Goal: Transaction & Acquisition: Purchase product/service

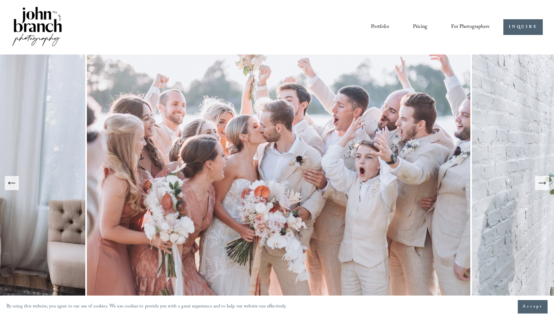
click at [0, 0] on span "Presets" at bounding box center [0, 0] width 0 height 0
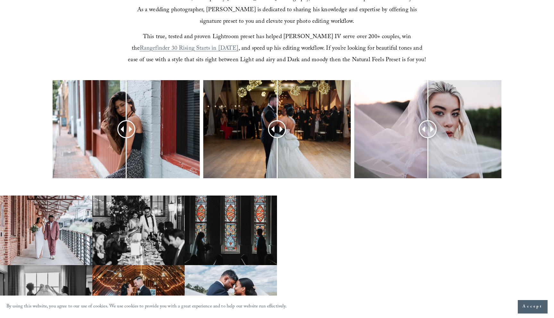
scroll to position [236, 0]
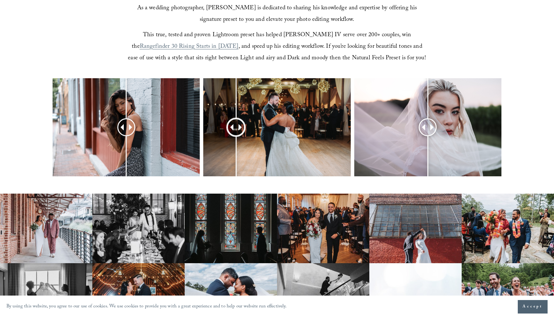
drag, startPoint x: 278, startPoint y: 127, endPoint x: 234, endPoint y: 83, distance: 62.1
click at [234, 119] on div at bounding box center [236, 127] width 17 height 17
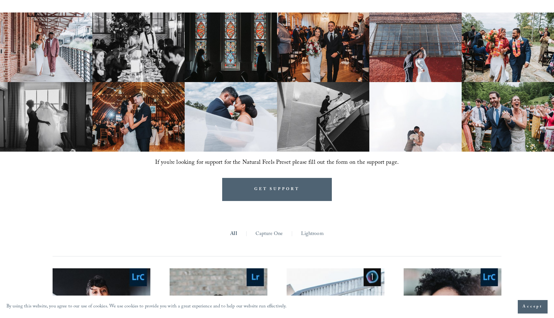
scroll to position [421, 0]
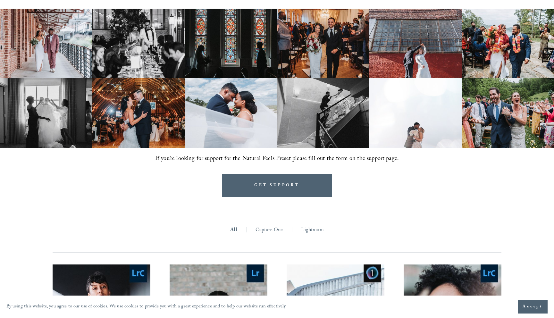
click at [434, 118] on img at bounding box center [416, 113] width 92 height 70
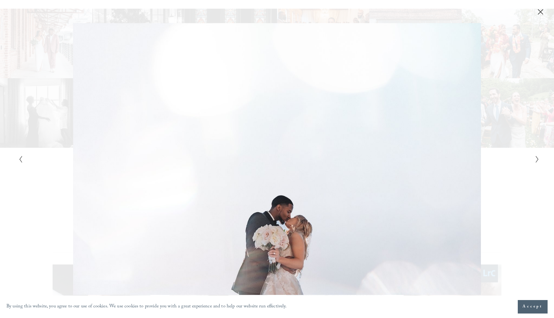
click at [510, 150] on div "Gallery" at bounding box center [407, 159] width 260 height 272
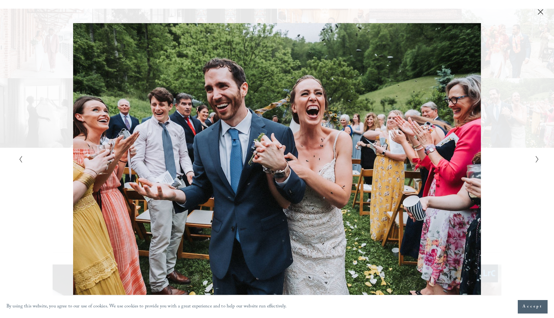
click at [527, 89] on div "Gallery" at bounding box center [407, 159] width 260 height 272
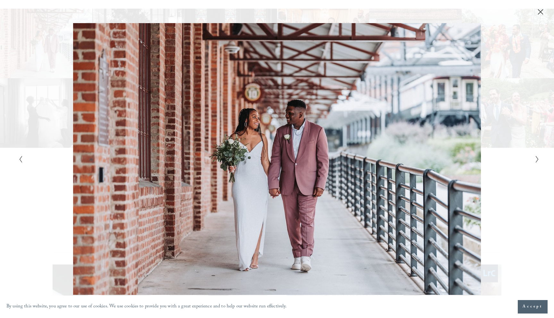
click at [539, 6] on div "Gallery" at bounding box center [277, 7] width 554 height 15
click at [540, 13] on icon "Close" at bounding box center [541, 12] width 6 height 6
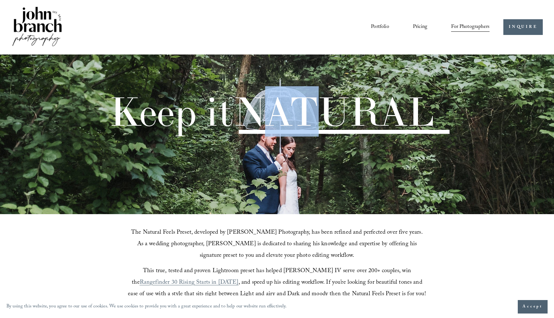
drag, startPoint x: 267, startPoint y: 136, endPoint x: 326, endPoint y: 129, distance: 60.1
click at [329, 129] on span "NATURAL" at bounding box center [333, 111] width 201 height 50
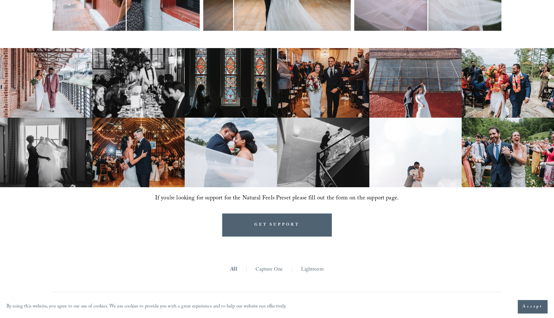
scroll to position [427, 0]
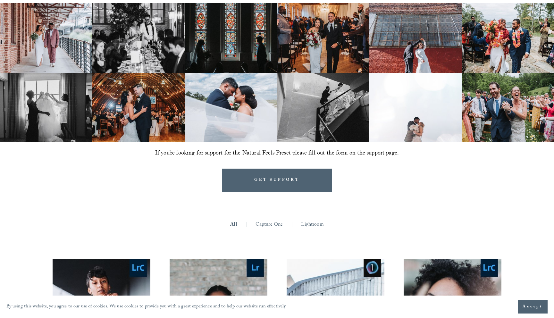
click at [307, 225] on link "Lightroom" at bounding box center [312, 225] width 22 height 10
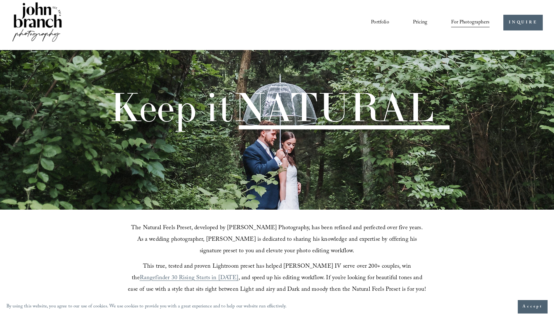
scroll to position [18, 0]
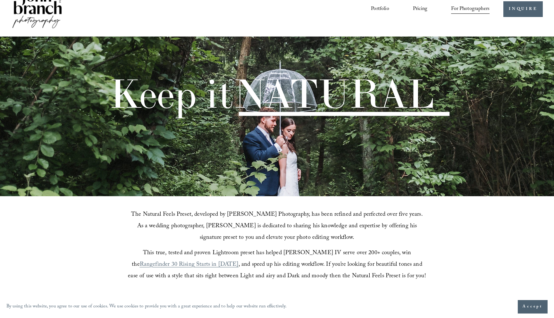
click at [473, 6] on span "For Photographers" at bounding box center [470, 9] width 38 height 10
click at [0, 0] on span "Presets" at bounding box center [0, 0] width 0 height 0
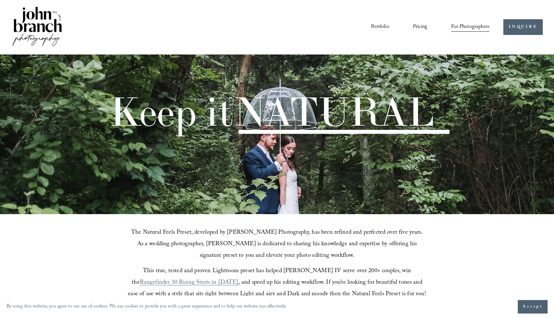
scroll to position [16, 0]
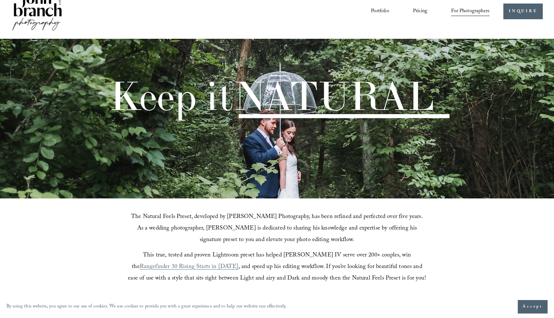
click at [531, 303] on button "Accept" at bounding box center [533, 306] width 30 height 13
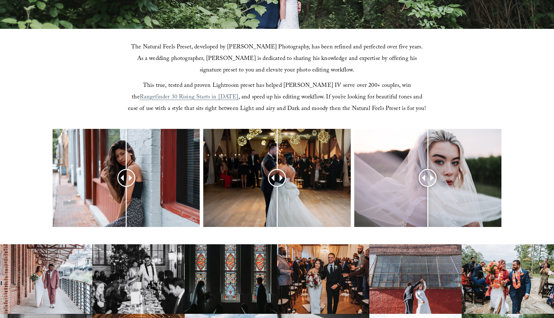
scroll to position [10, 0]
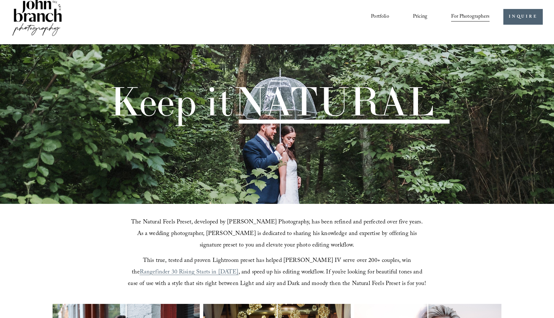
click at [376, 142] on div "Keep it NATURAL" at bounding box center [277, 124] width 554 height 160
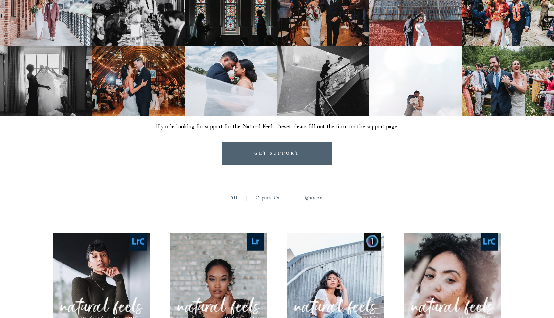
scroll to position [458, 0]
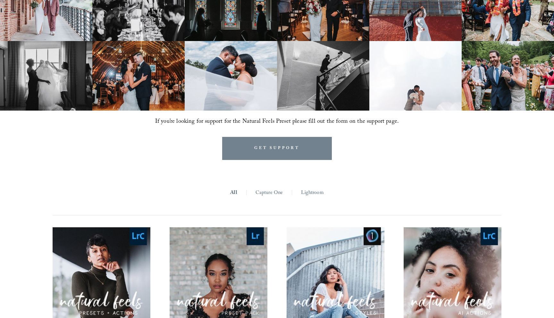
click at [308, 147] on link "GET SUPPORT" at bounding box center [277, 148] width 110 height 23
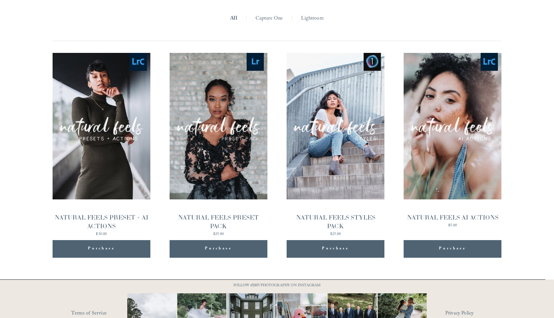
scroll to position [642, 0]
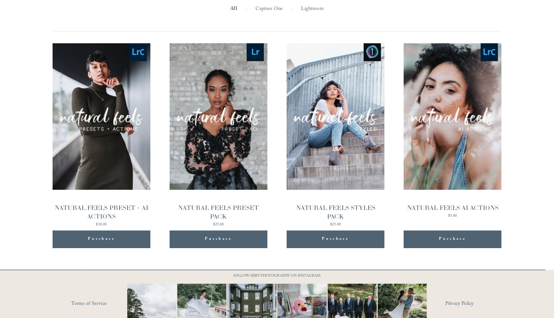
click at [134, 238] on div "Purchase Added!" at bounding box center [101, 240] width 85 height 18
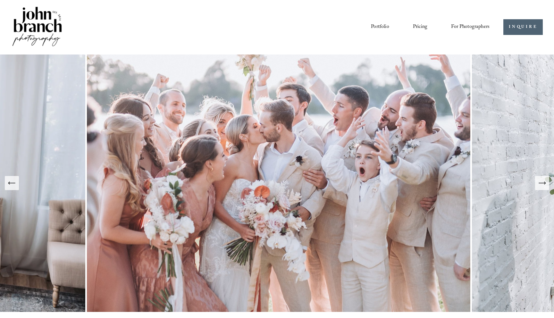
click at [0, 0] on span "Presets" at bounding box center [0, 0] width 0 height 0
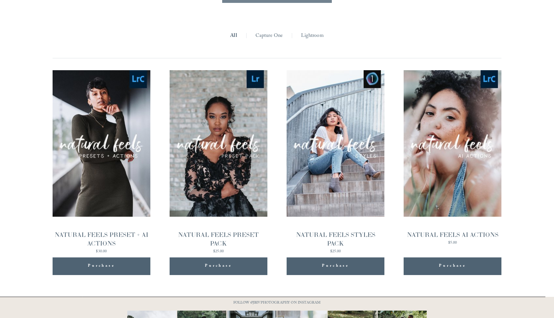
scroll to position [623, 0]
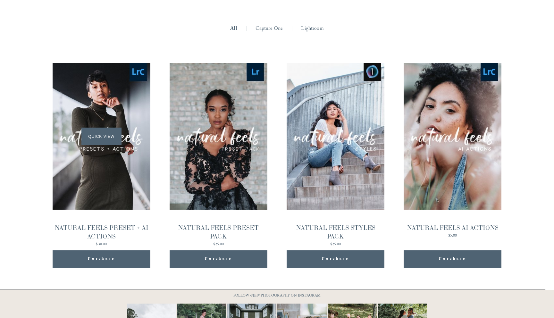
click at [127, 172] on div "Quick View" at bounding box center [102, 136] width 98 height 147
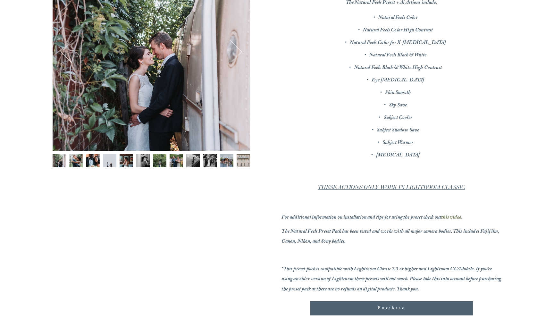
scroll to position [231, 0]
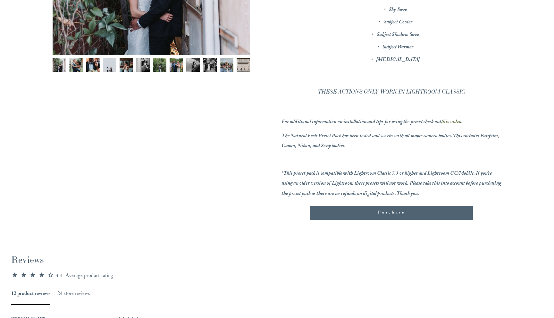
click at [176, 64] on img "Image 8 of 12" at bounding box center [176, 64] width 13 height 13
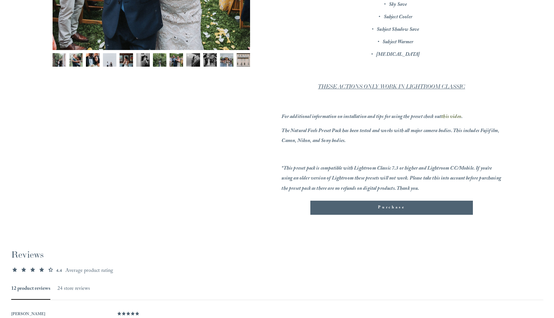
scroll to position [281, 0]
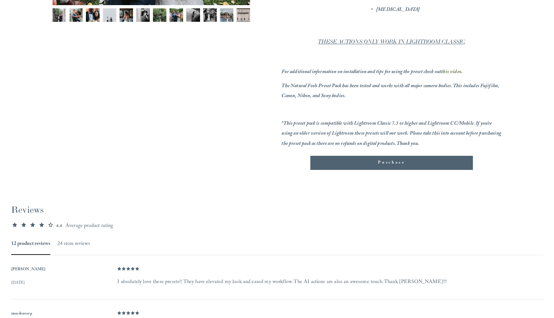
click at [364, 166] on div "Purchase Added!" at bounding box center [392, 163] width 152 height 6
